Goal: Use online tool/utility

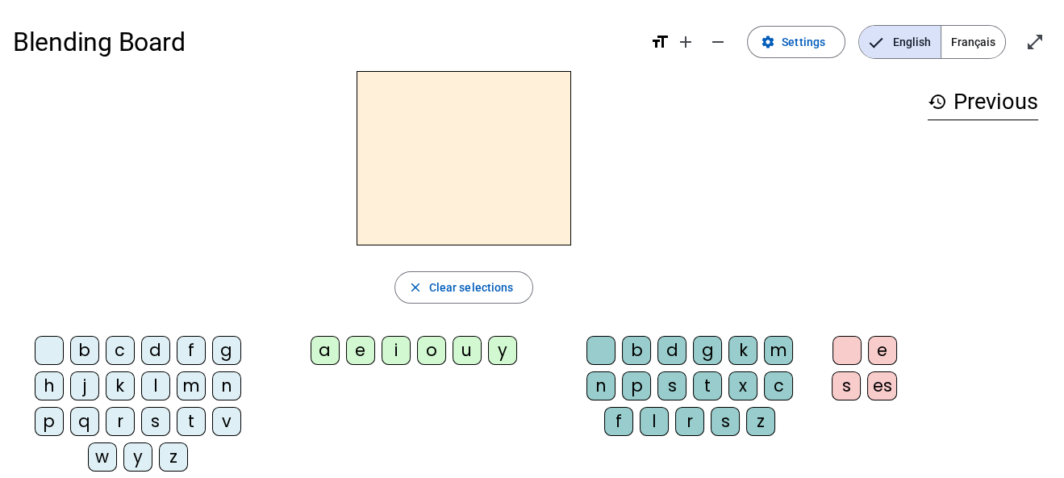
click at [190, 349] on div "f" at bounding box center [191, 350] width 29 height 29
click at [359, 345] on div "e" at bounding box center [360, 350] width 29 height 29
click at [197, 378] on div "m" at bounding box center [191, 385] width 29 height 29
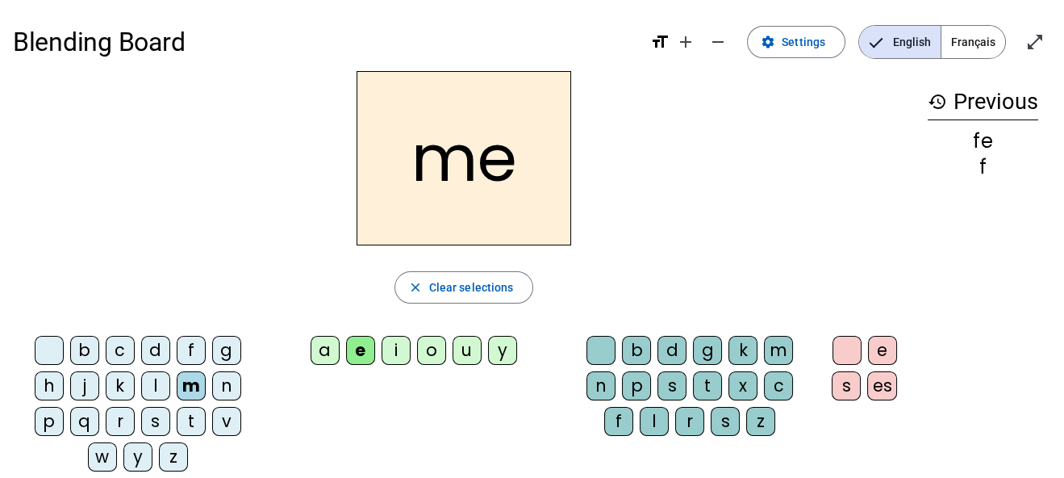
click at [224, 382] on div "n" at bounding box center [226, 385] width 29 height 29
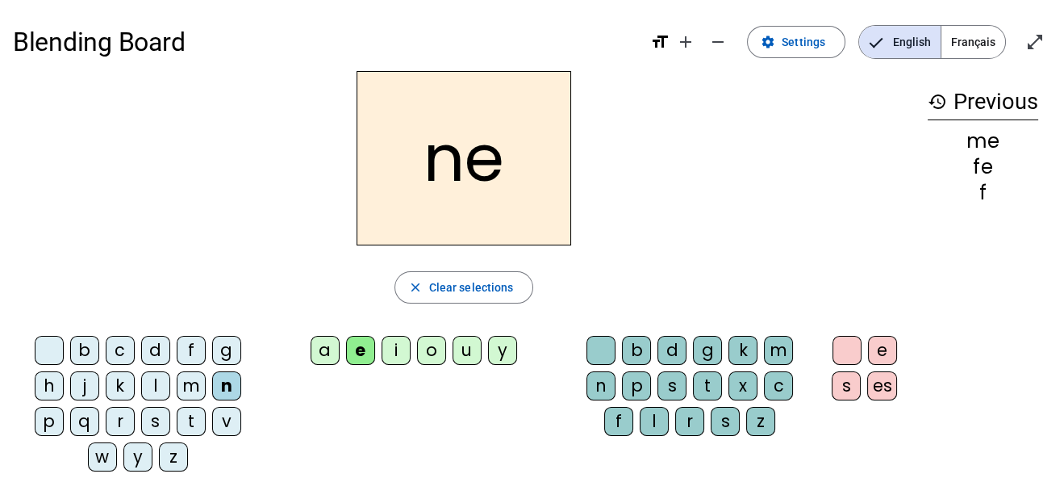
click at [122, 419] on div "r" at bounding box center [120, 421] width 29 height 29
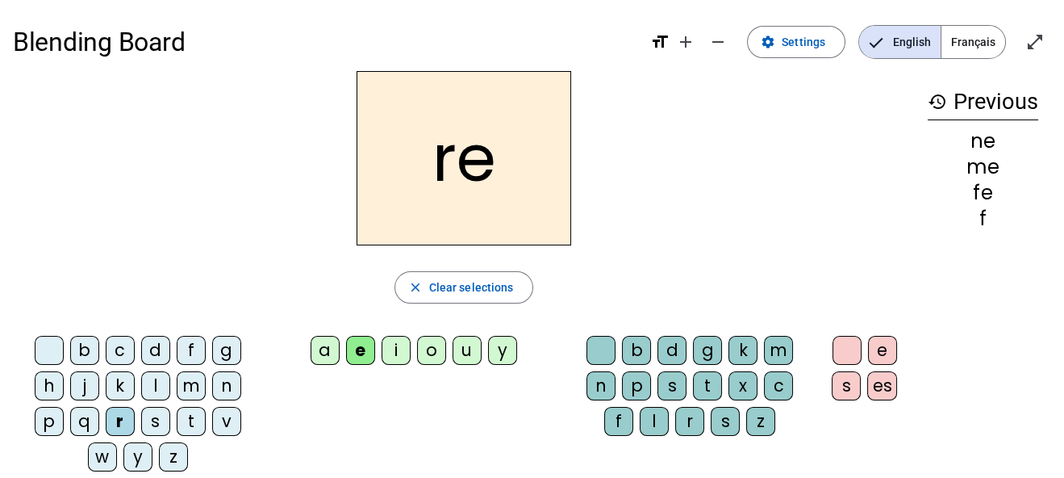
click at [149, 422] on div "s" at bounding box center [155, 421] width 29 height 29
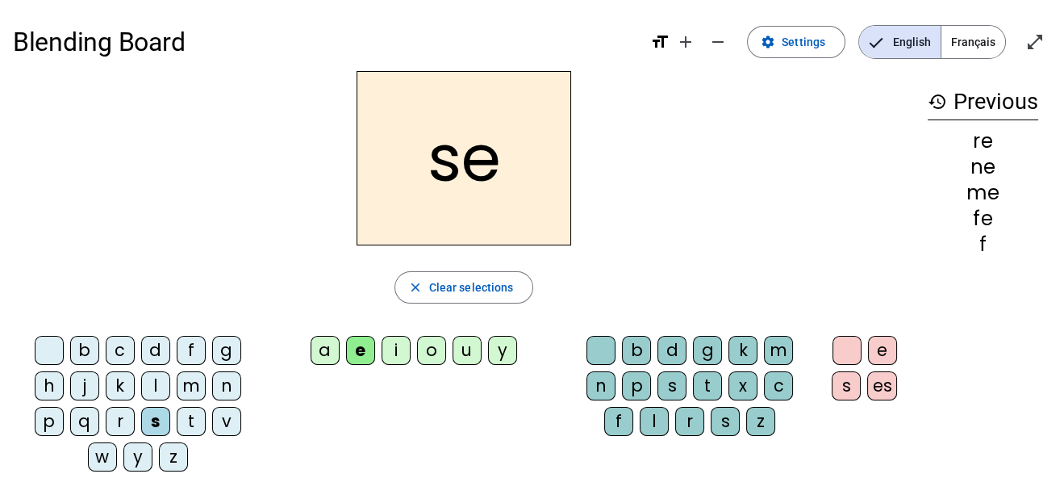
click at [44, 420] on div "p" at bounding box center [49, 421] width 29 height 29
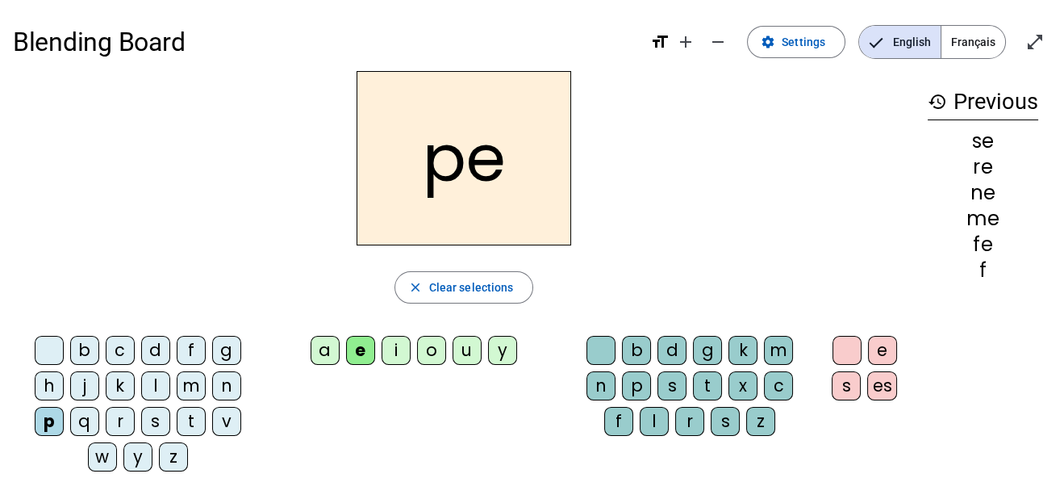
click at [191, 413] on div "t" at bounding box center [191, 421] width 29 height 29
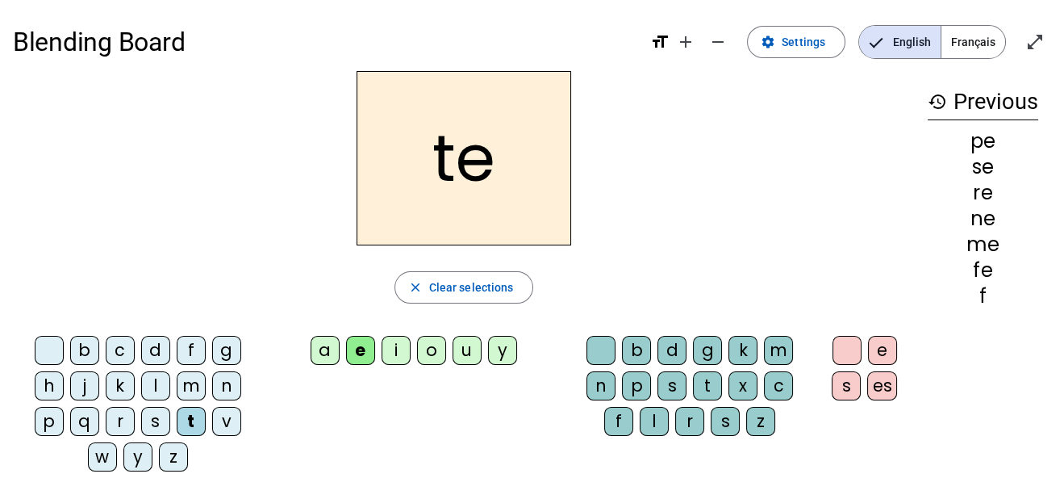
click at [151, 380] on div "l" at bounding box center [155, 385] width 29 height 29
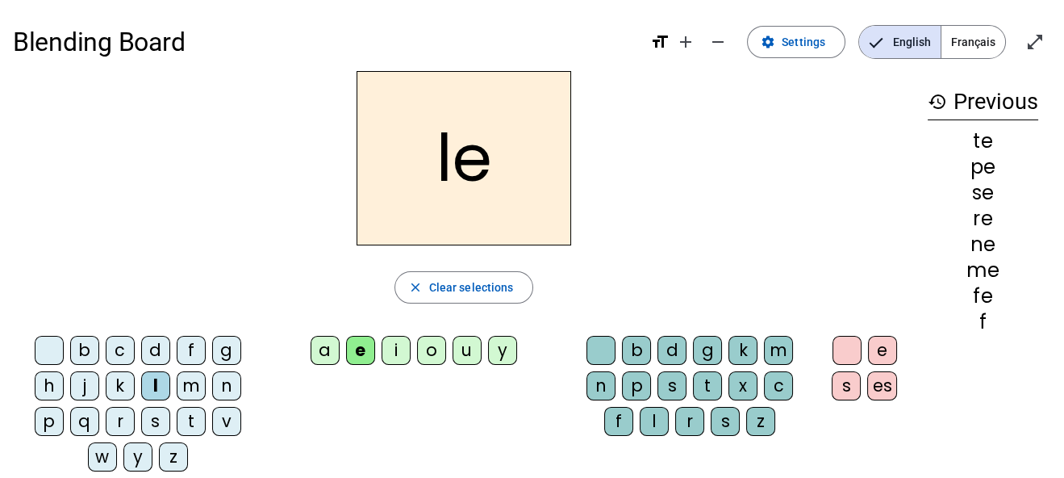
click at [328, 349] on div "a" at bounding box center [325, 350] width 29 height 29
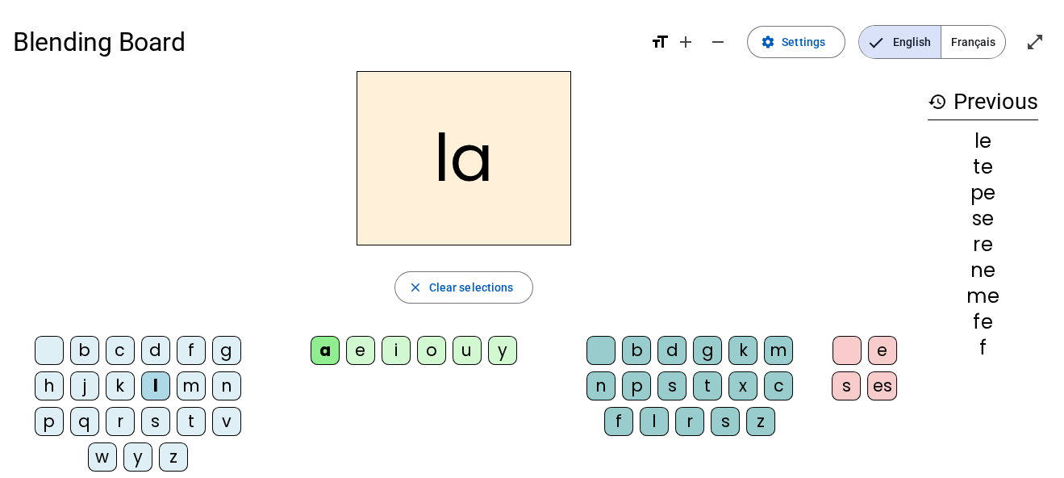
click at [193, 353] on div "f" at bounding box center [191, 350] width 29 height 29
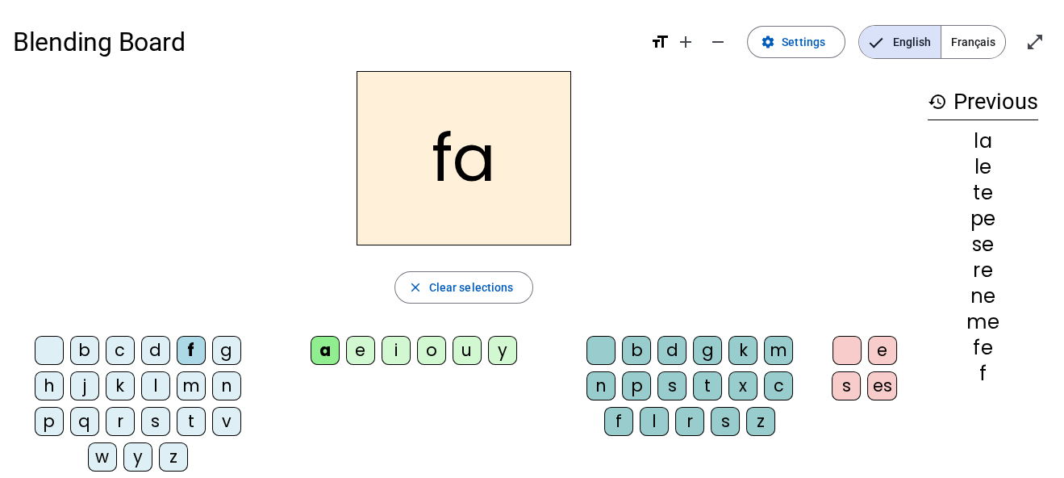
click at [192, 386] on div "m" at bounding box center [191, 385] width 29 height 29
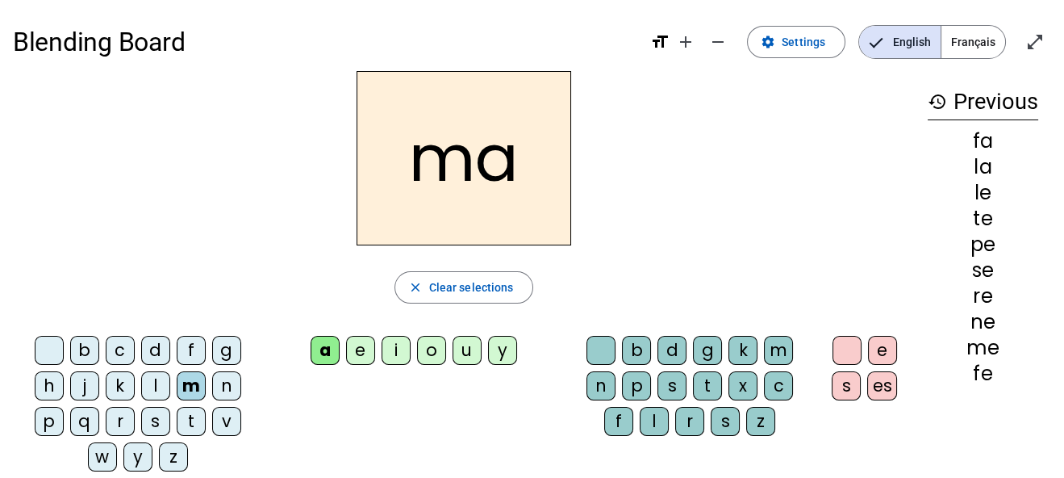
click at [221, 389] on div "n" at bounding box center [226, 385] width 29 height 29
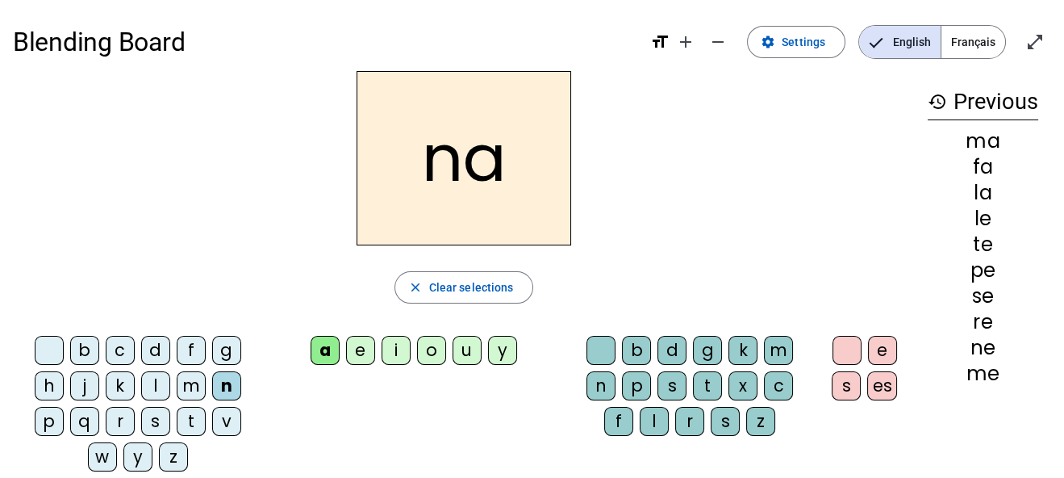
click at [47, 420] on div "p" at bounding box center [49, 421] width 29 height 29
click at [114, 415] on div "r" at bounding box center [120, 421] width 29 height 29
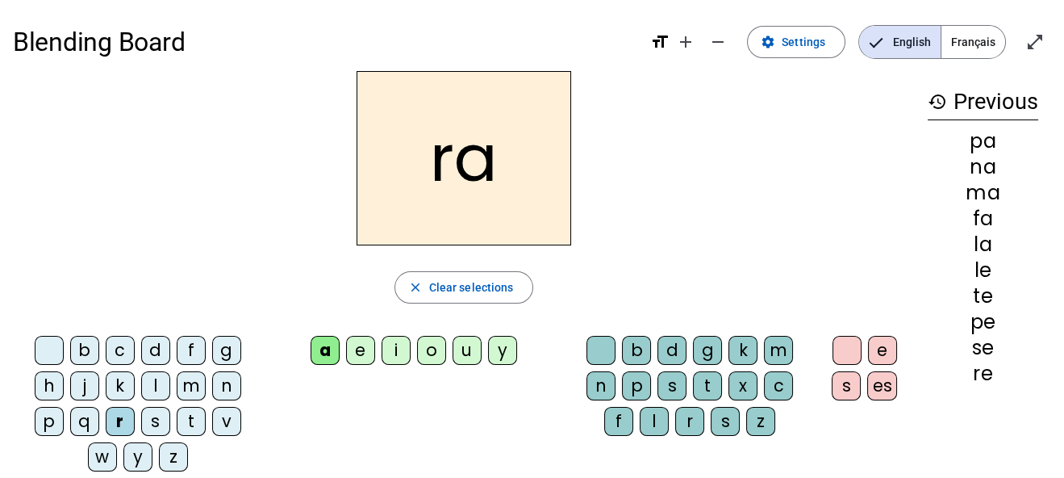
click at [152, 417] on div "s" at bounding box center [155, 421] width 29 height 29
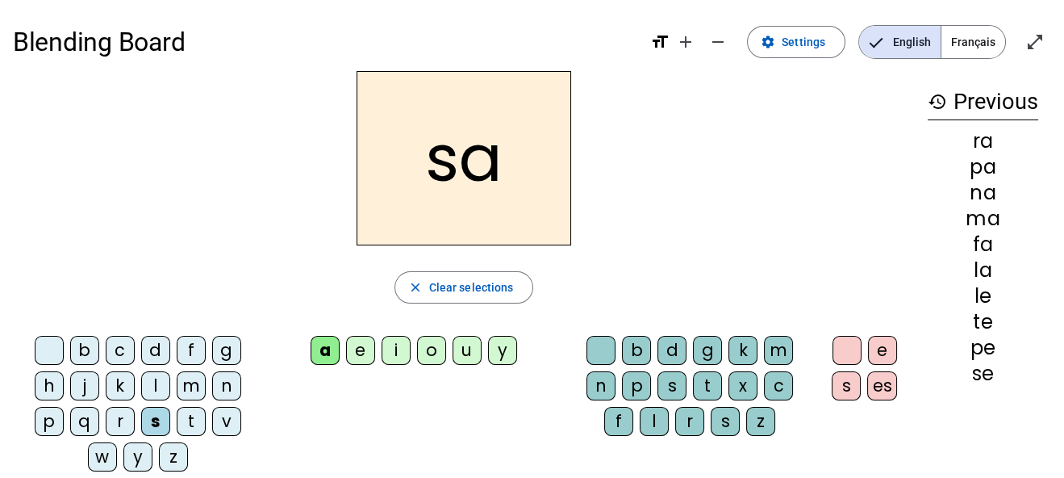
click at [191, 417] on div "t" at bounding box center [191, 421] width 29 height 29
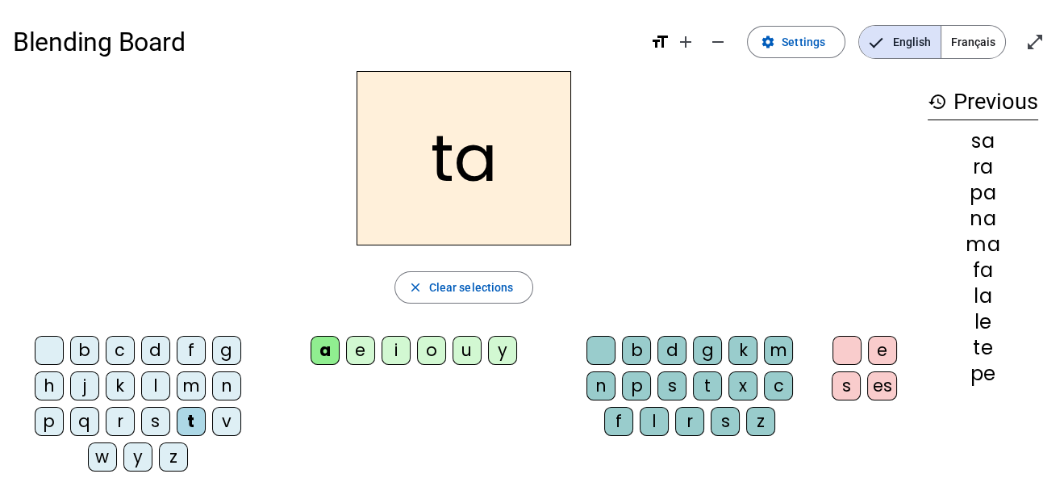
click at [431, 343] on div "o" at bounding box center [431, 350] width 29 height 29
click at [157, 418] on div "s" at bounding box center [155, 421] width 29 height 29
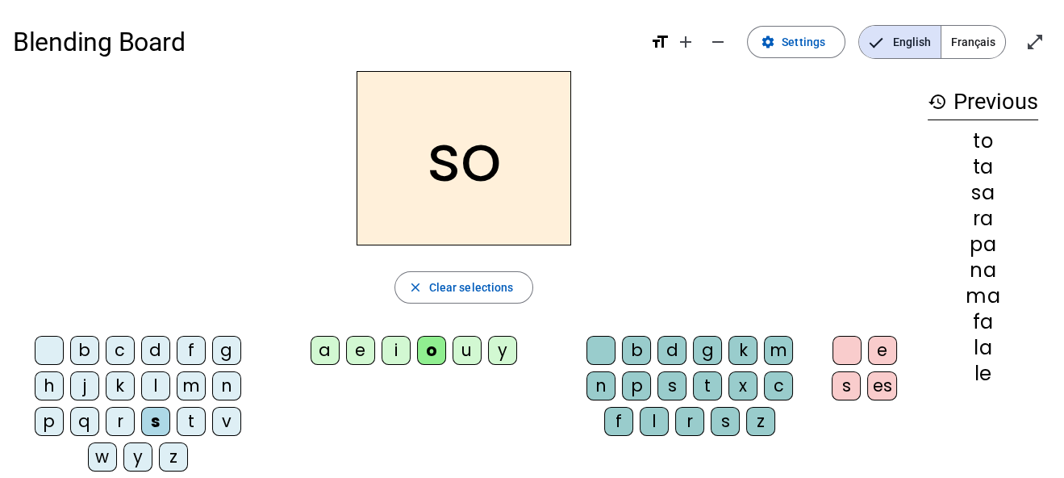
click at [123, 419] on div "r" at bounding box center [120, 421] width 29 height 29
click at [167, 383] on div "l" at bounding box center [155, 385] width 29 height 29
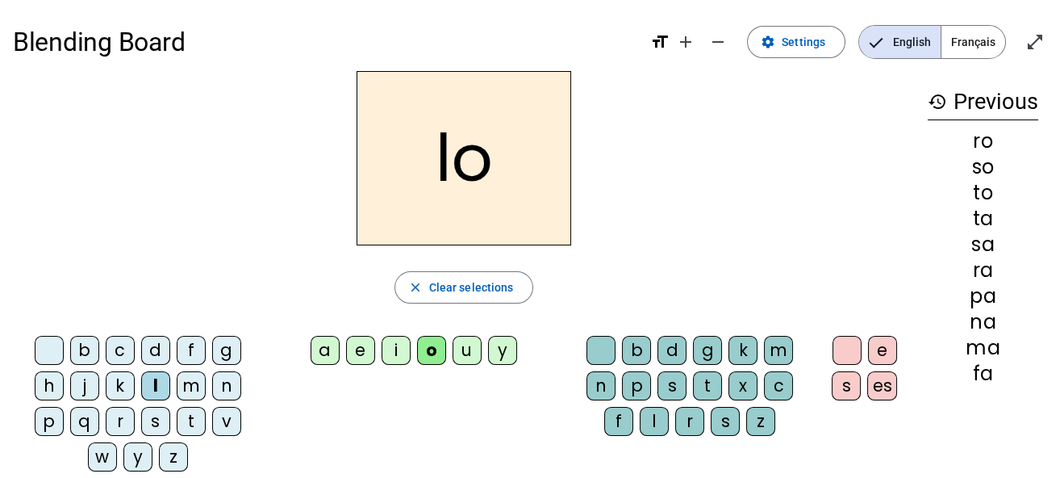
click at [185, 382] on div "m" at bounding box center [191, 385] width 29 height 29
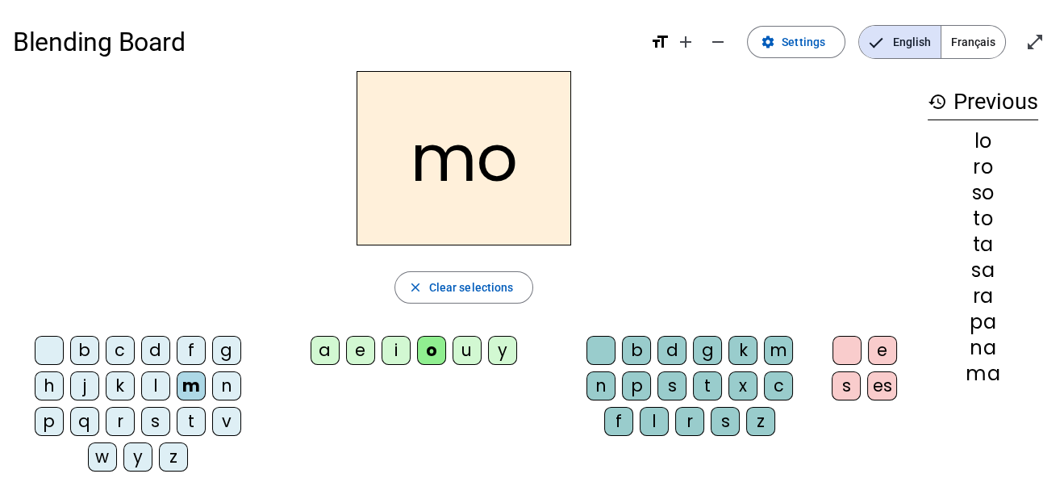
click at [219, 382] on div "n" at bounding box center [226, 385] width 29 height 29
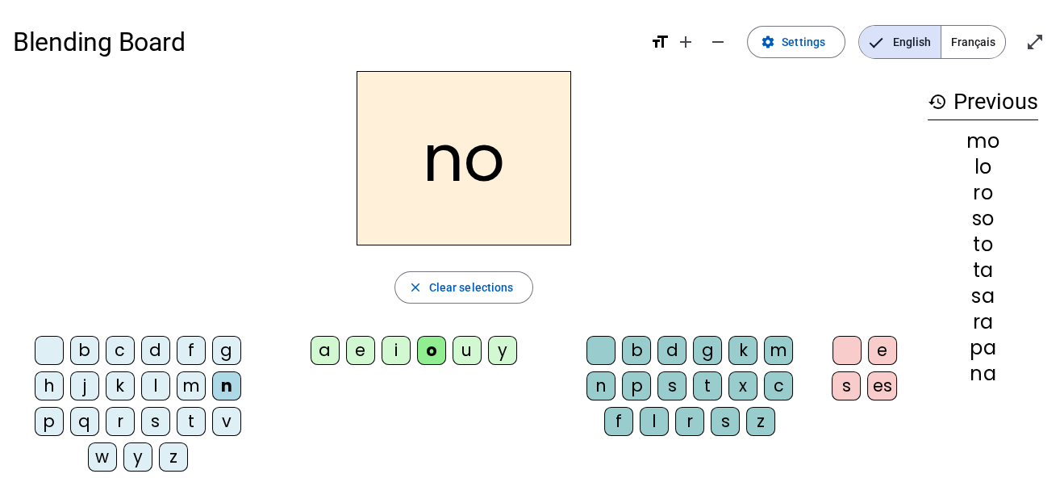
click at [193, 349] on div "f" at bounding box center [191, 350] width 29 height 29
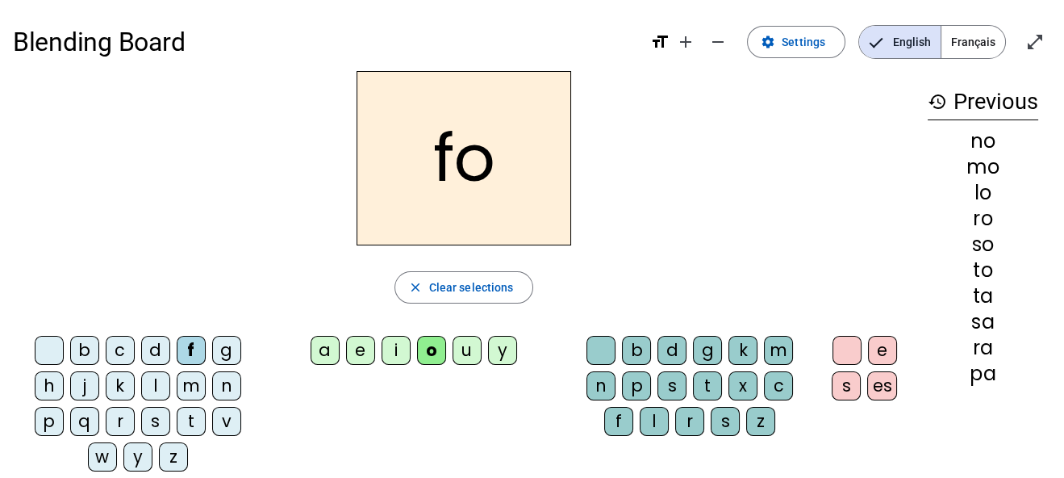
click at [335, 351] on div "a" at bounding box center [325, 350] width 29 height 29
click at [653, 421] on div "l" at bounding box center [654, 421] width 29 height 29
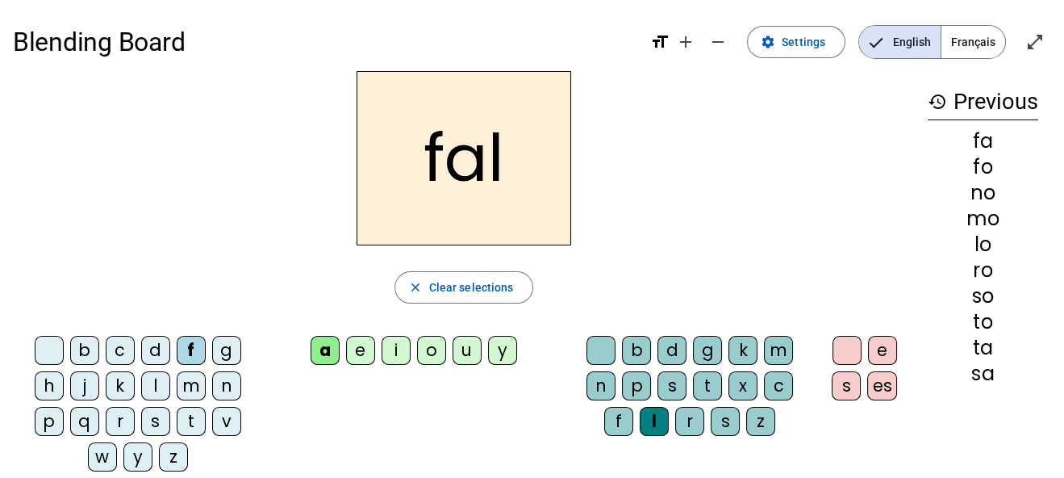
click at [191, 383] on div "m" at bounding box center [191, 385] width 29 height 29
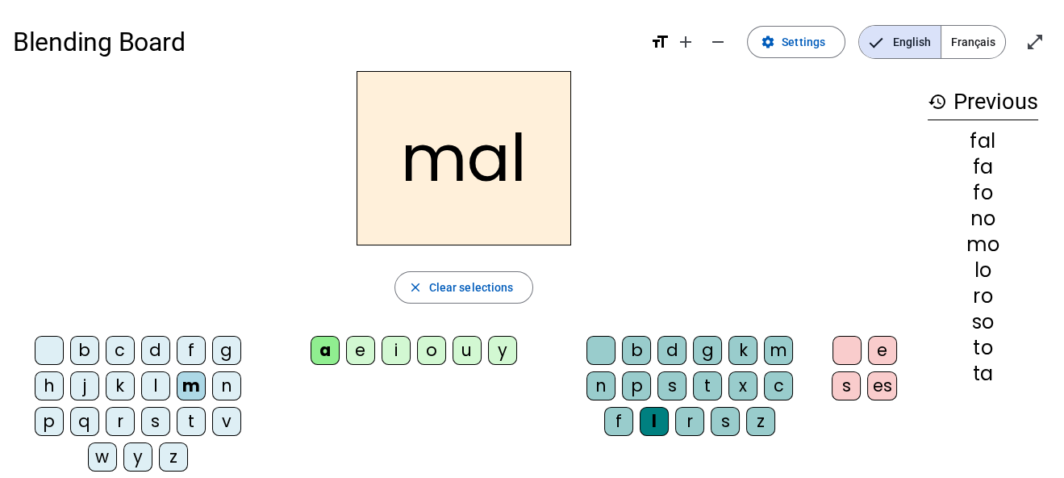
click at [223, 378] on div "n" at bounding box center [226, 385] width 29 height 29
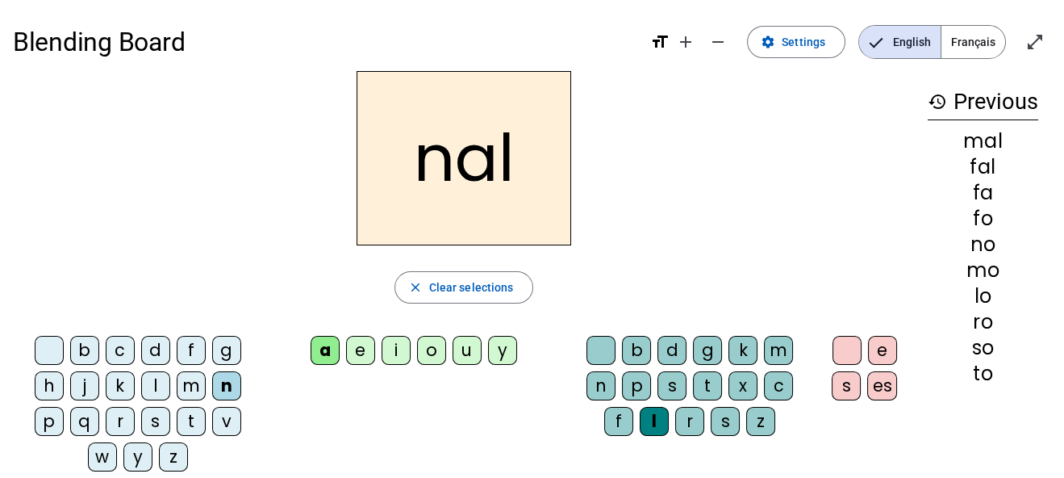
click at [152, 385] on div "l" at bounding box center [155, 385] width 29 height 29
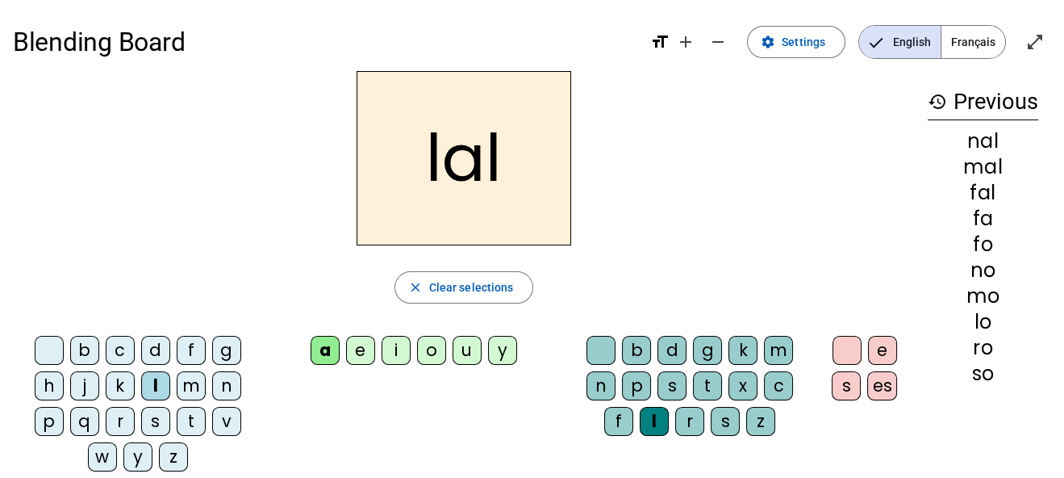
click at [90, 390] on div "j" at bounding box center [84, 385] width 29 height 29
click at [115, 418] on div "r" at bounding box center [120, 421] width 29 height 29
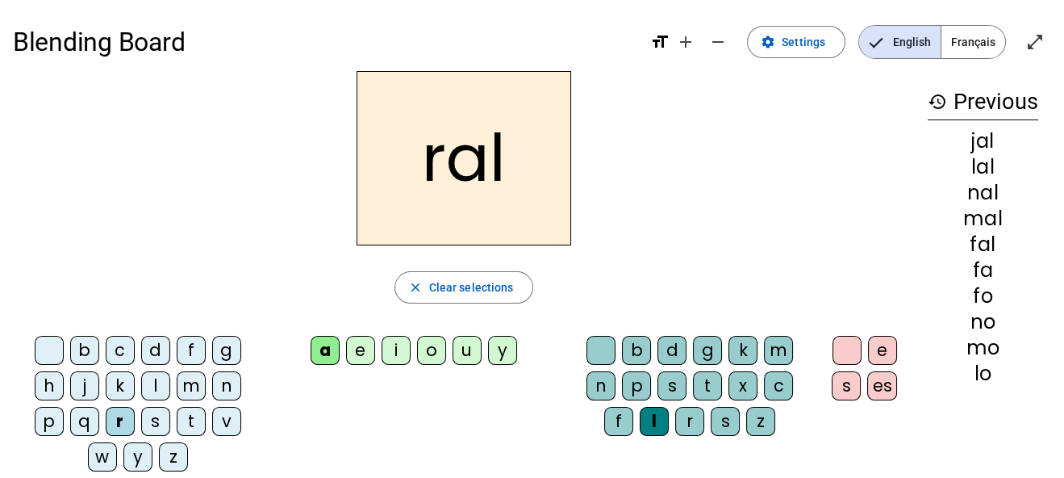
click at [155, 420] on div "s" at bounding box center [155, 421] width 29 height 29
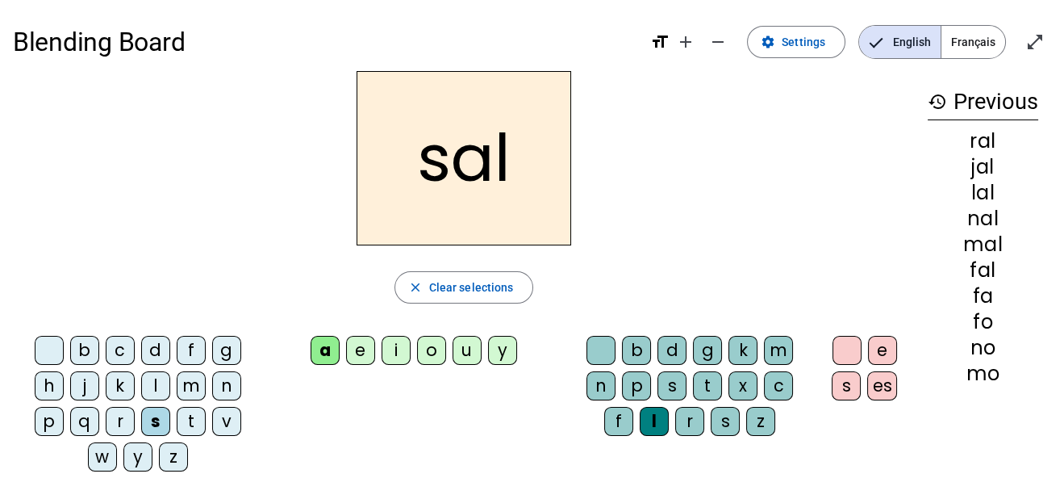
click at [185, 422] on div "t" at bounding box center [191, 421] width 29 height 29
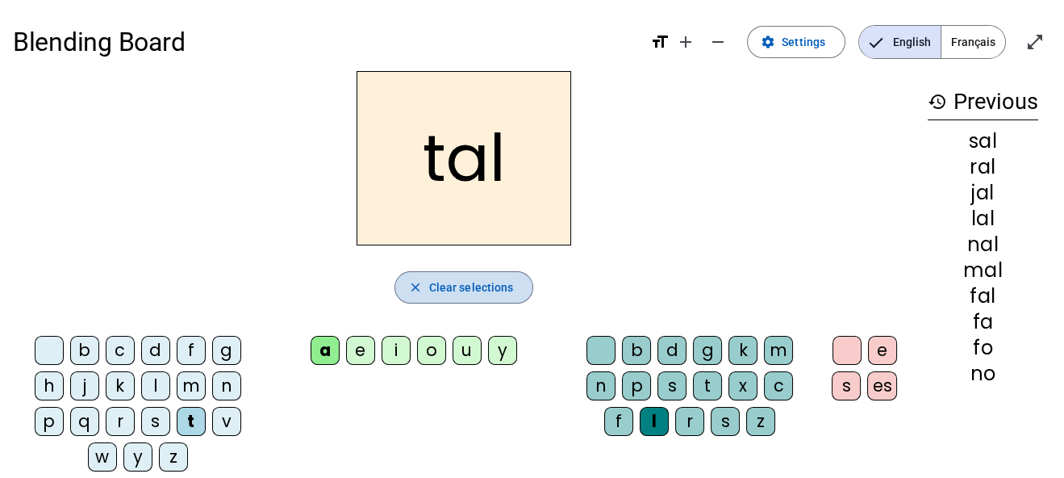
click at [461, 298] on span "button" at bounding box center [464, 287] width 138 height 39
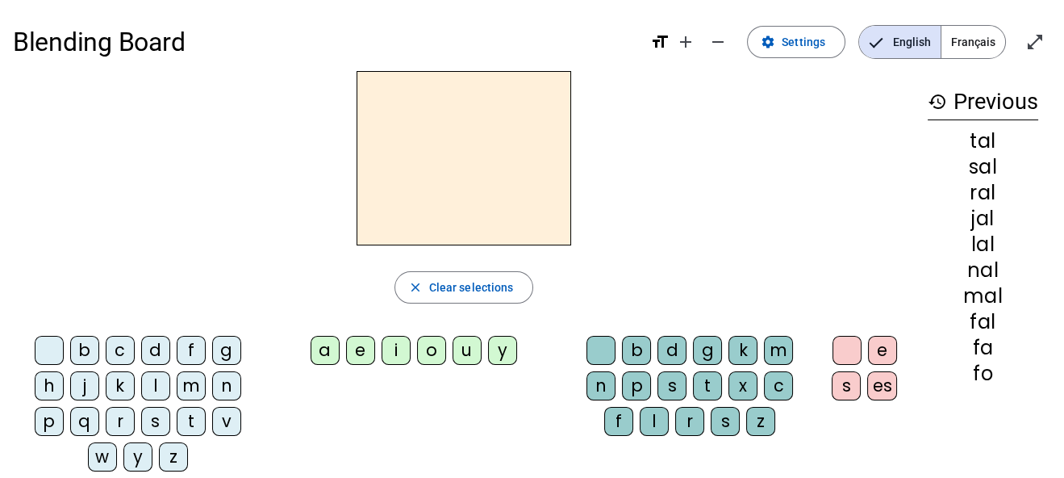
click at [426, 355] on div "o" at bounding box center [431, 350] width 29 height 29
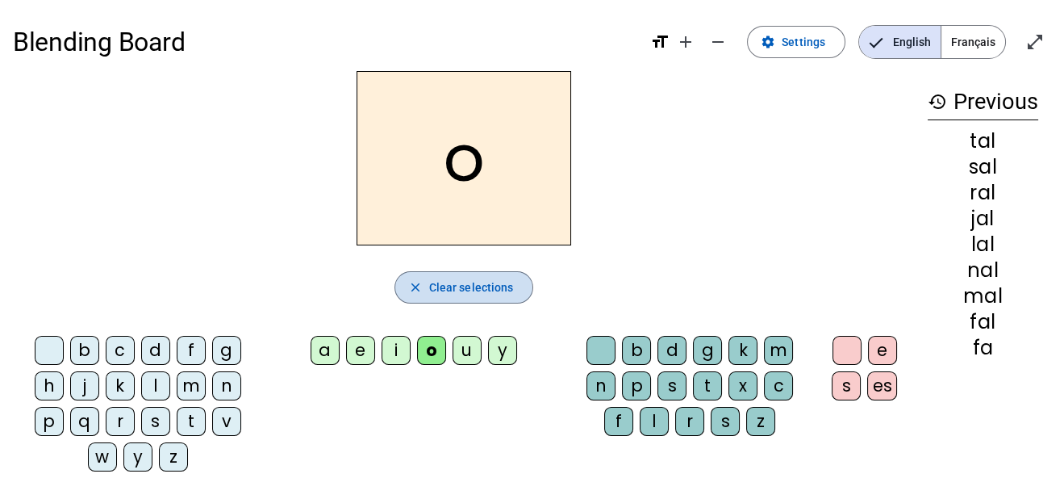
click at [440, 287] on span "Clear selections" at bounding box center [471, 287] width 85 height 19
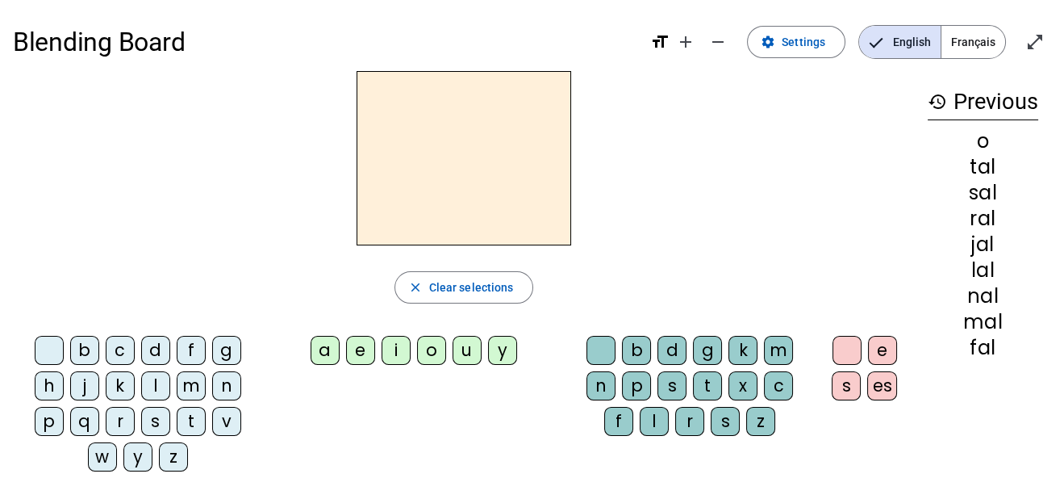
click at [323, 351] on div "a" at bounding box center [325, 350] width 29 height 29
click at [641, 416] on div "l" at bounding box center [654, 421] width 29 height 29
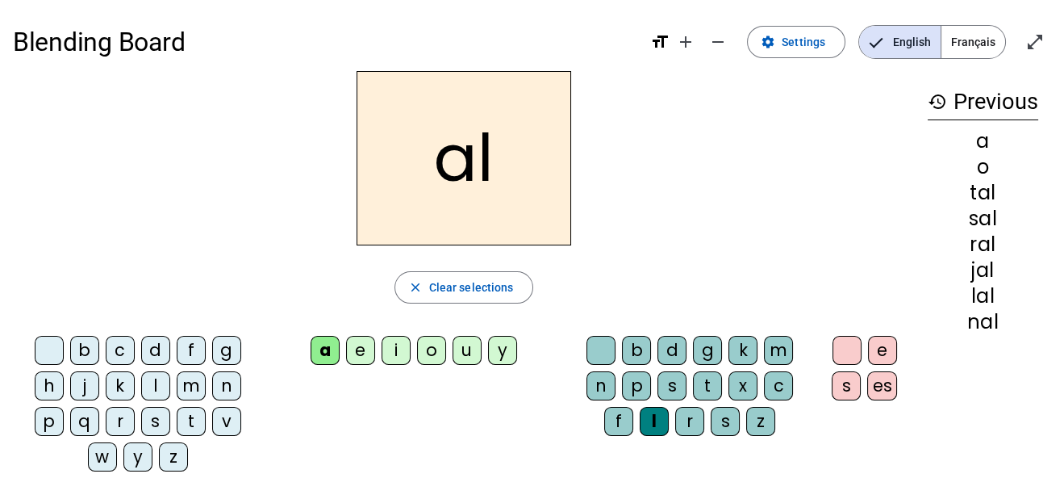
click at [432, 344] on div "o" at bounding box center [431, 350] width 29 height 29
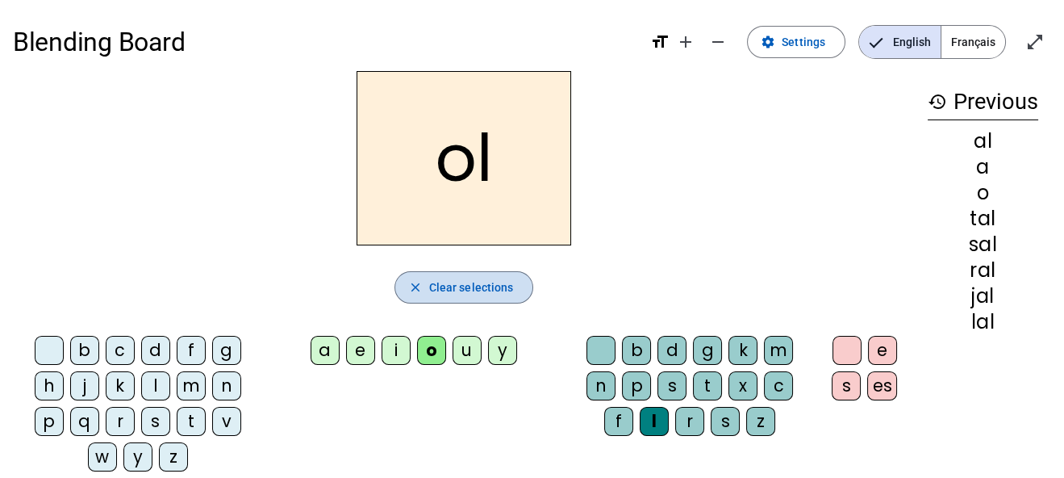
click at [450, 290] on span "Clear selections" at bounding box center [471, 287] width 85 height 19
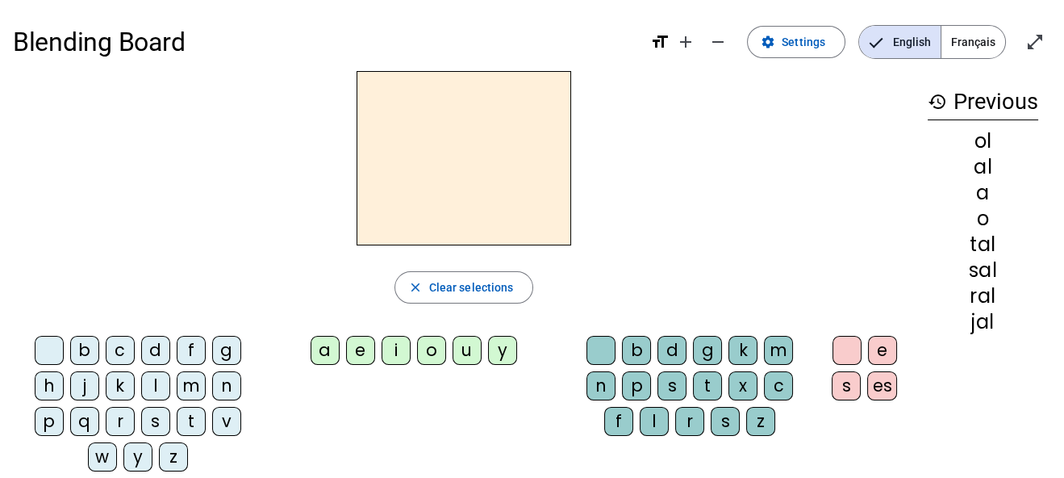
click at [328, 344] on div "a" at bounding box center [325, 350] width 29 height 29
click at [651, 420] on div "l" at bounding box center [654, 421] width 29 height 29
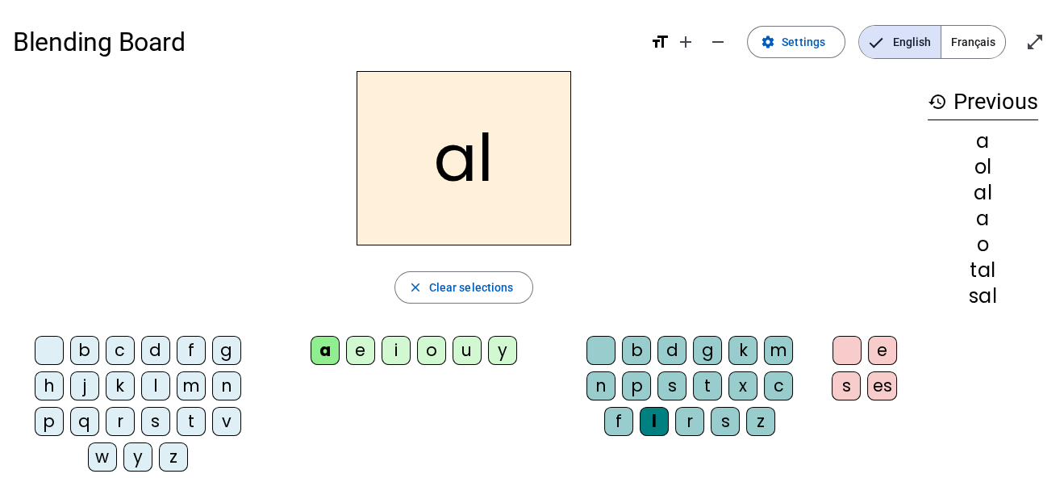
click at [712, 378] on div "t" at bounding box center [707, 385] width 29 height 29
click at [691, 418] on div "r" at bounding box center [689, 421] width 29 height 29
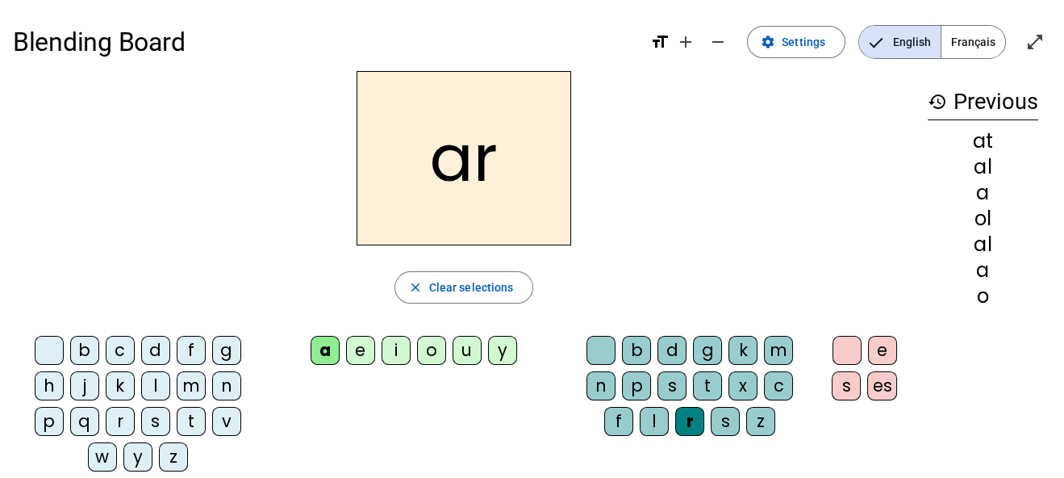
click at [620, 423] on div "f" at bounding box center [618, 421] width 29 height 29
click at [632, 383] on div "p" at bounding box center [636, 385] width 29 height 29
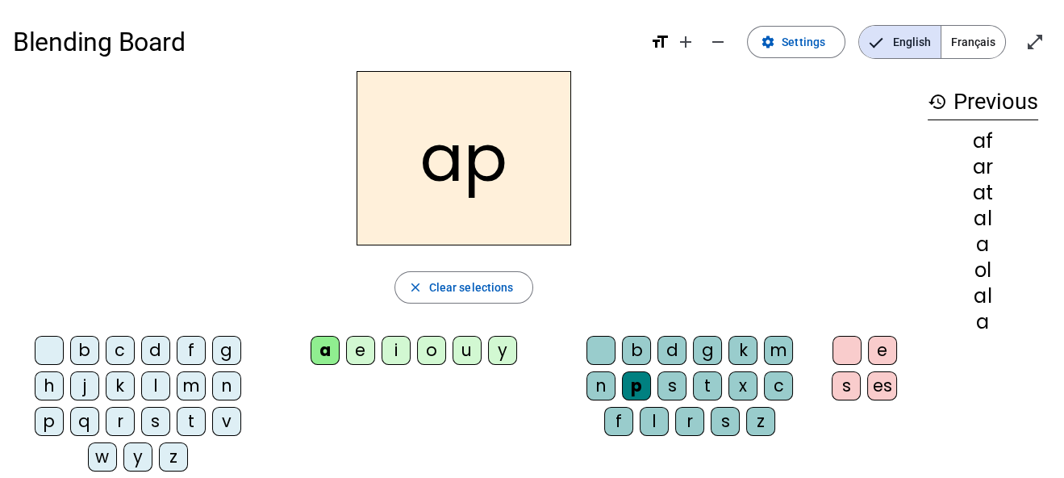
click at [777, 342] on div "m" at bounding box center [778, 350] width 29 height 29
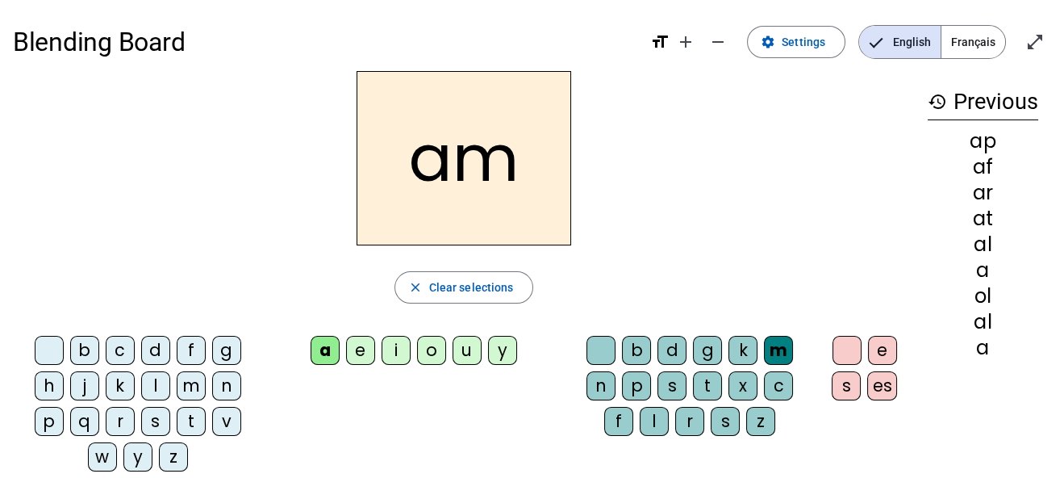
click at [885, 343] on div "e" at bounding box center [882, 350] width 29 height 29
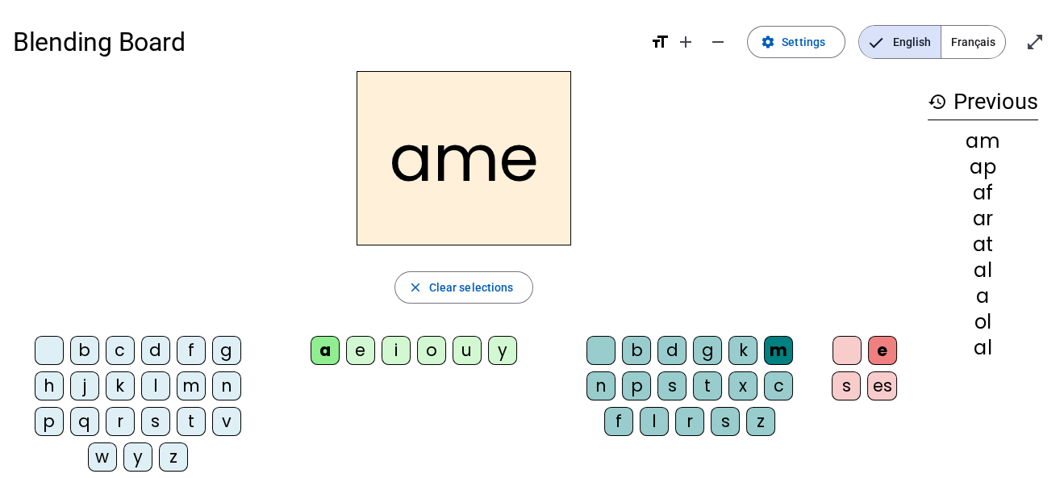
click at [605, 386] on div "n" at bounding box center [600, 385] width 29 height 29
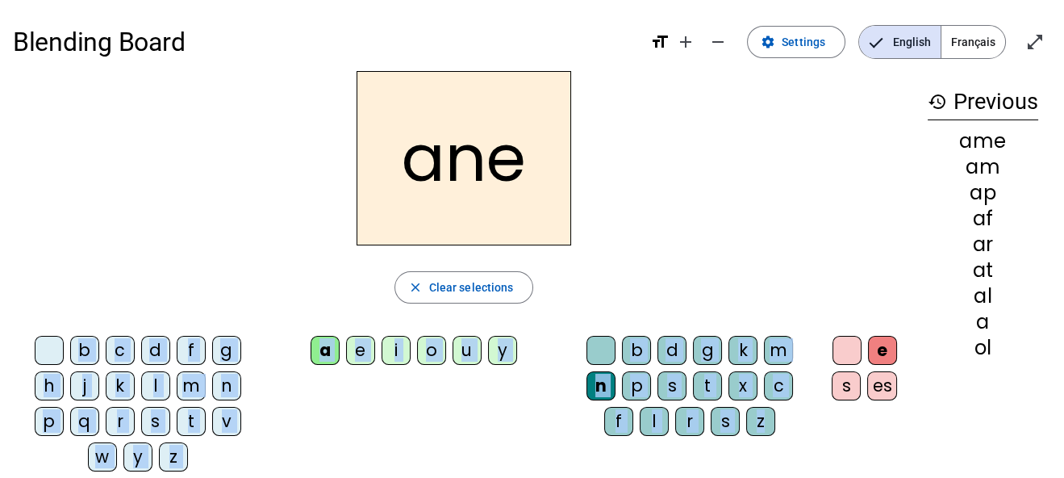
drag, startPoint x: 853, startPoint y: 343, endPoint x: 729, endPoint y: 215, distance: 177.4
click at [729, 215] on div "ane close Clear selections b c d f g h j k l m n p q r s t v w y z a e i o u y …" at bounding box center [464, 277] width 902 height 413
click at [707, 382] on div "t" at bounding box center [707, 385] width 29 height 29
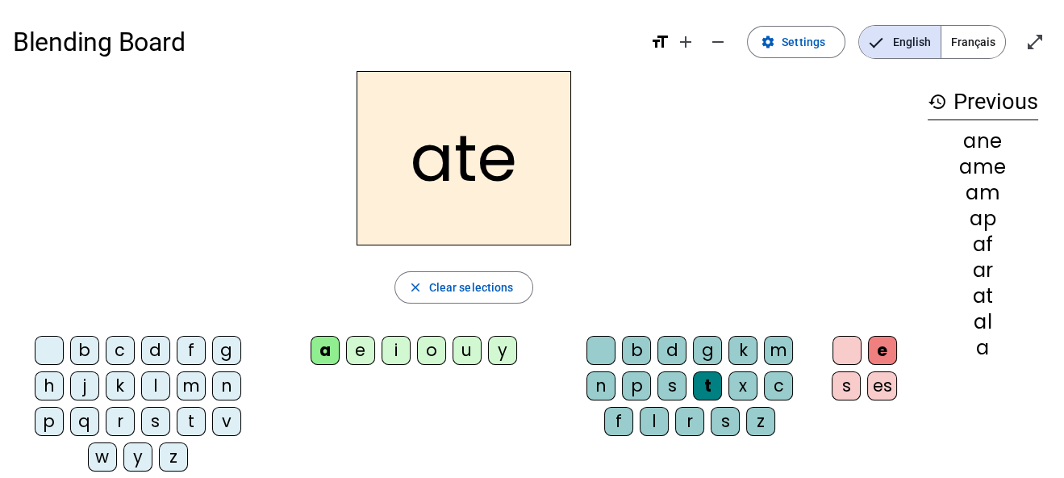
click at [656, 423] on div "l" at bounding box center [654, 421] width 29 height 29
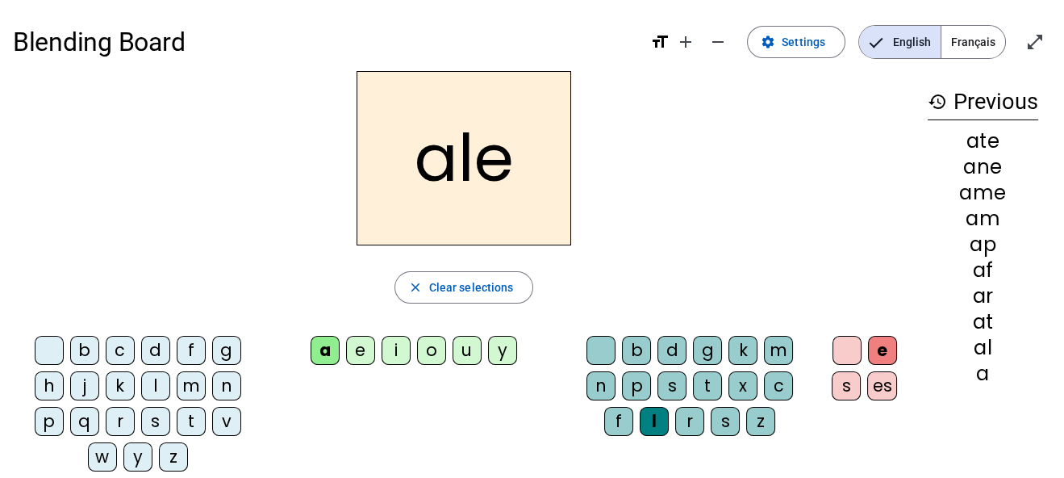
click at [620, 420] on div "f" at bounding box center [618, 421] width 29 height 29
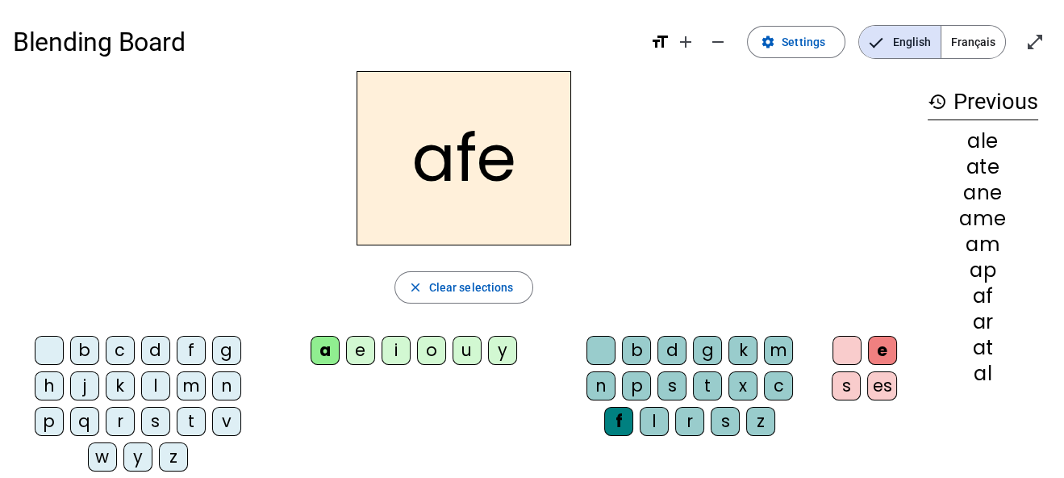
click at [854, 344] on div at bounding box center [847, 350] width 29 height 29
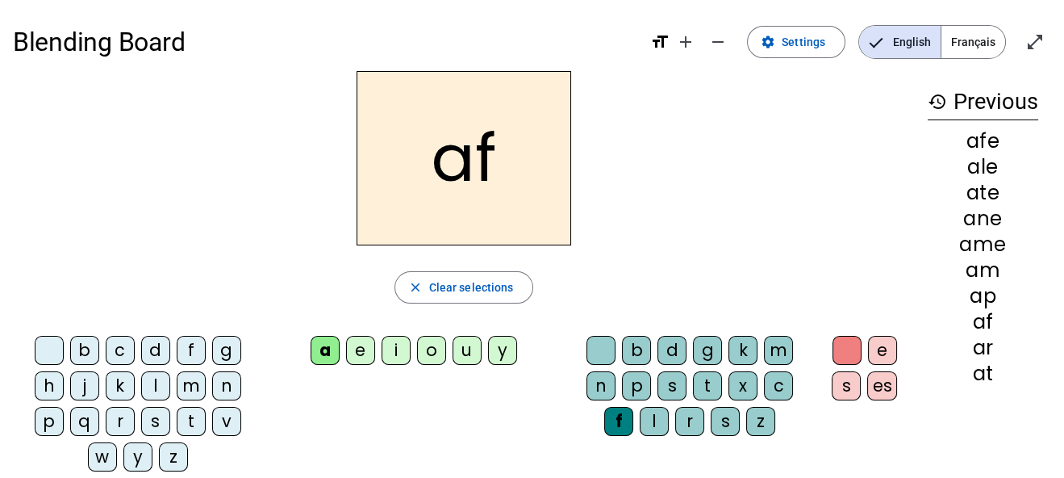
click at [854, 344] on div at bounding box center [847, 350] width 29 height 29
